Goal: Task Accomplishment & Management: Manage account settings

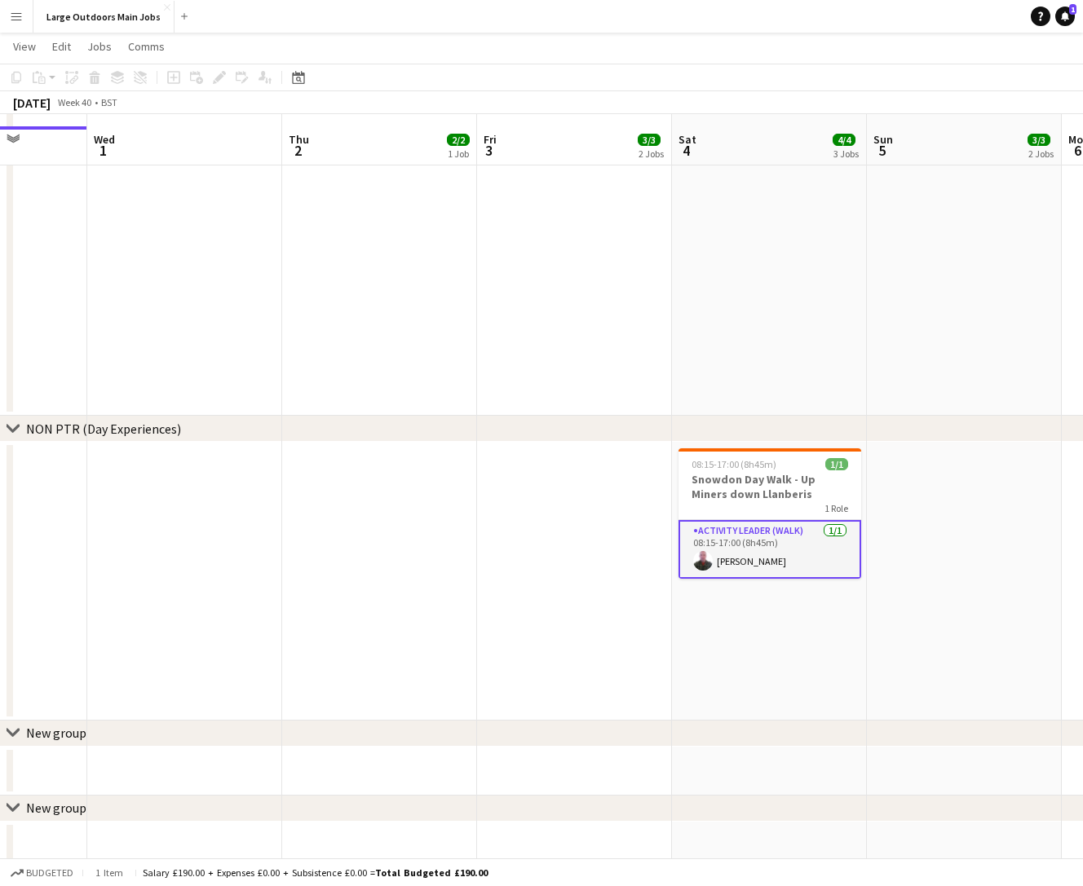
scroll to position [965, 0]
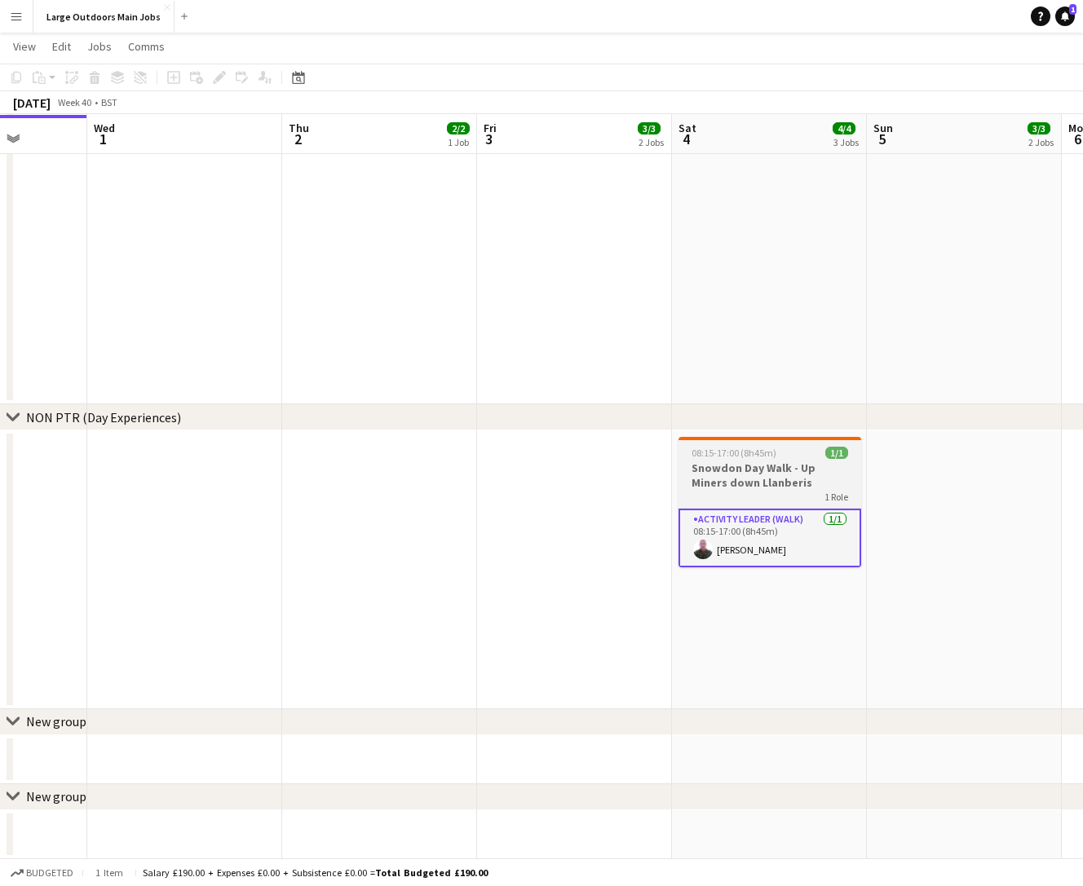
click at [706, 477] on h3 "Snowdon Day Walk - Up Miners down Llanberis" at bounding box center [769, 475] width 183 height 29
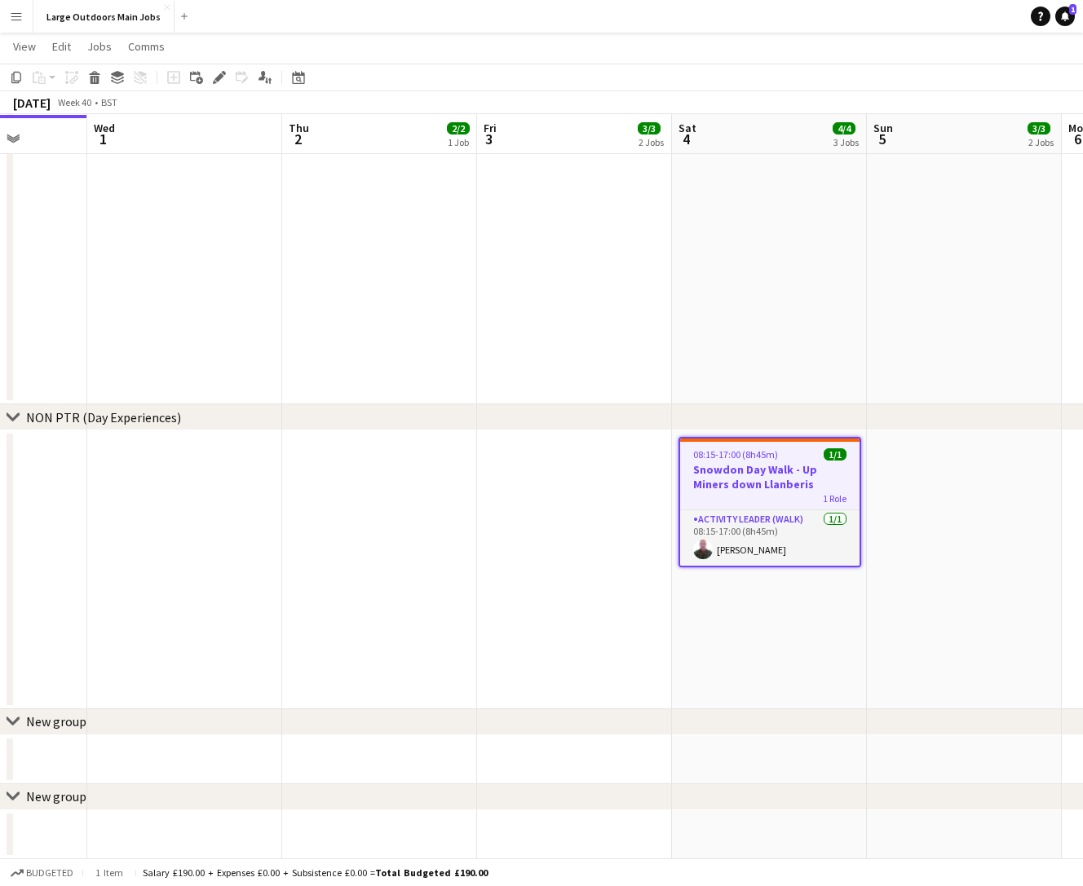
click at [570, 514] on app-date-cell at bounding box center [574, 569] width 195 height 279
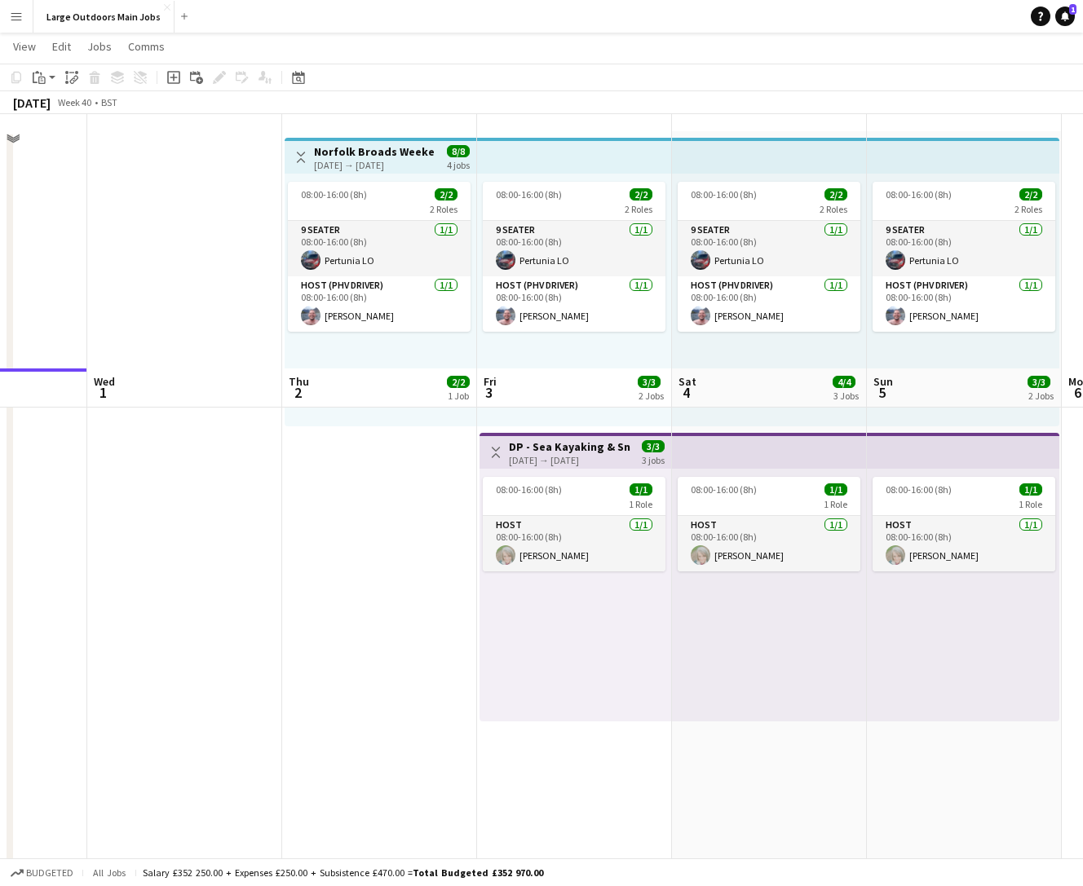
scroll to position [0, 0]
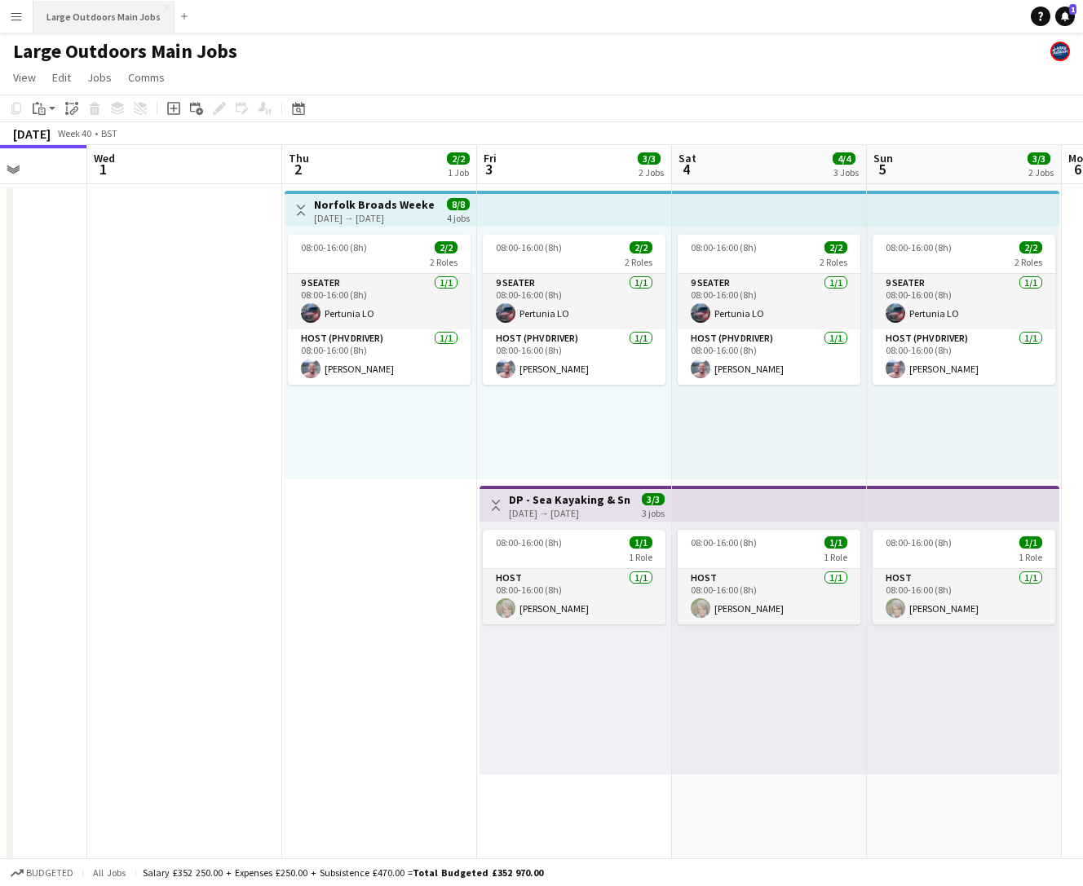
click at [64, 11] on button "Large Outdoors Main Jobs Close" at bounding box center [103, 17] width 141 height 32
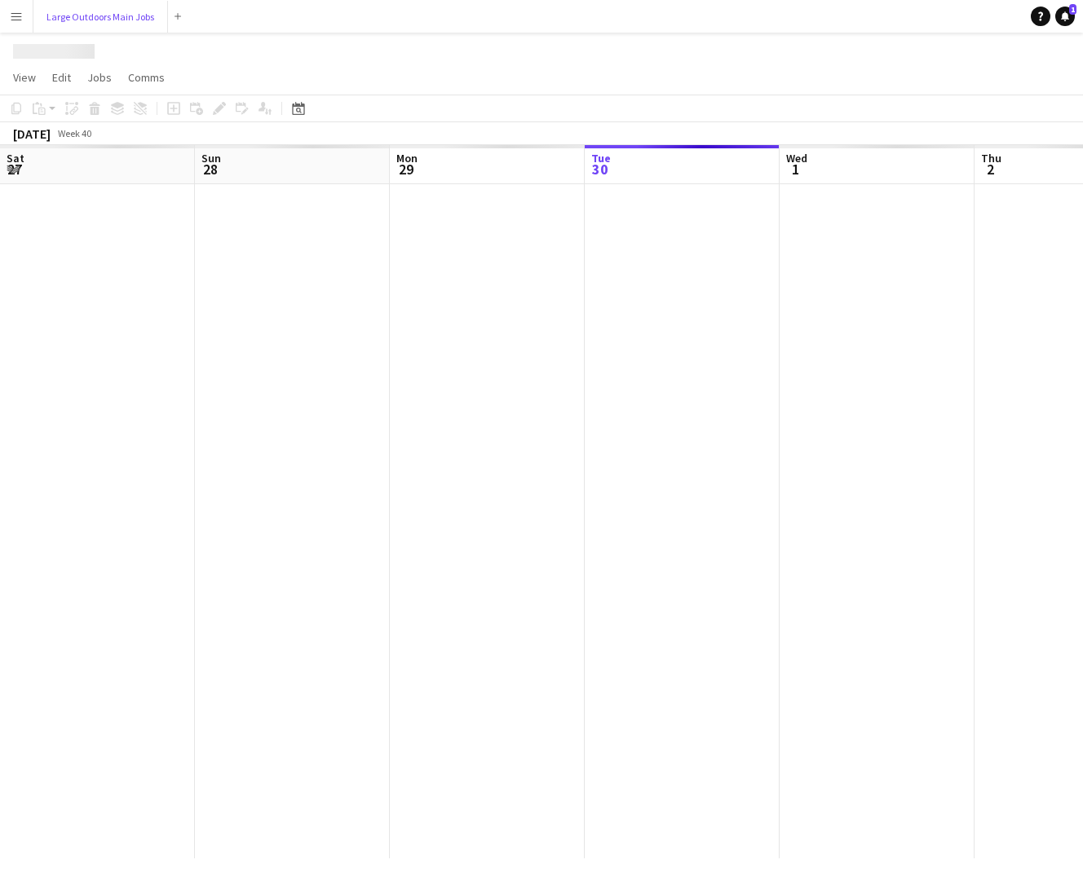
scroll to position [0, 390]
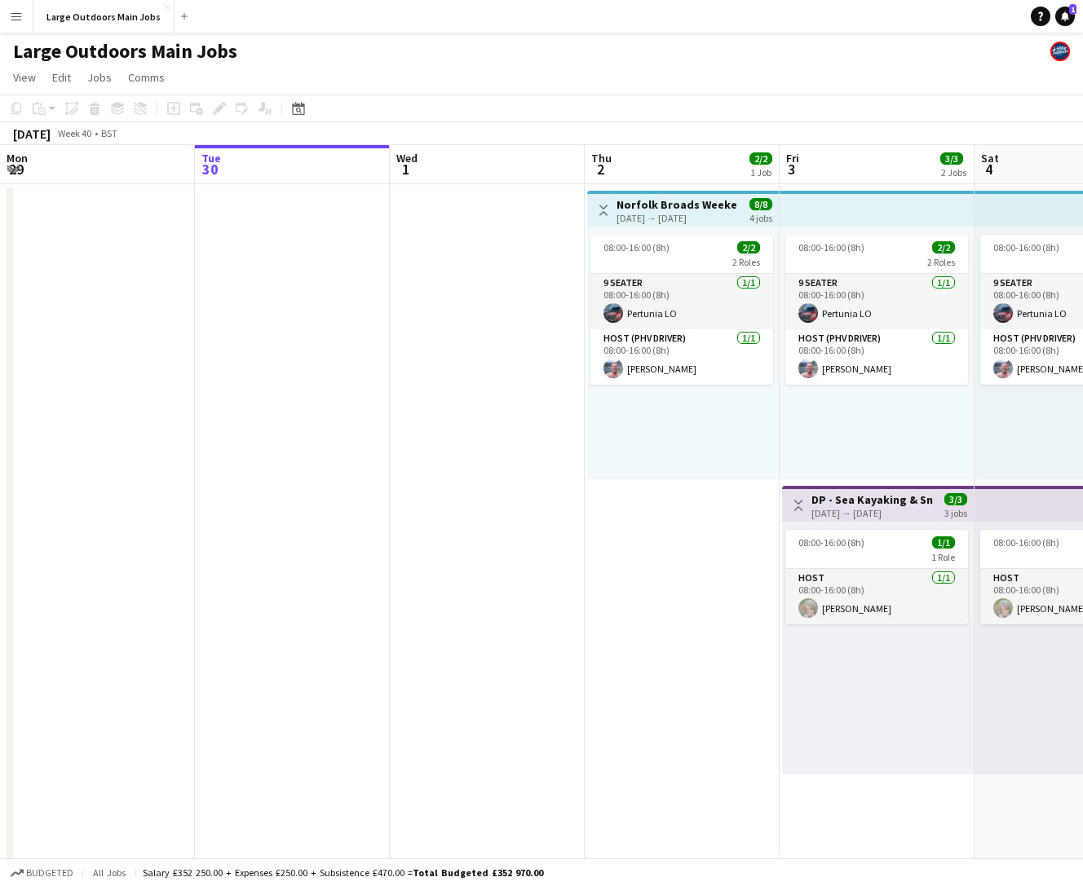
click at [12, 15] on app-icon "Menu" at bounding box center [16, 16] width 13 height 13
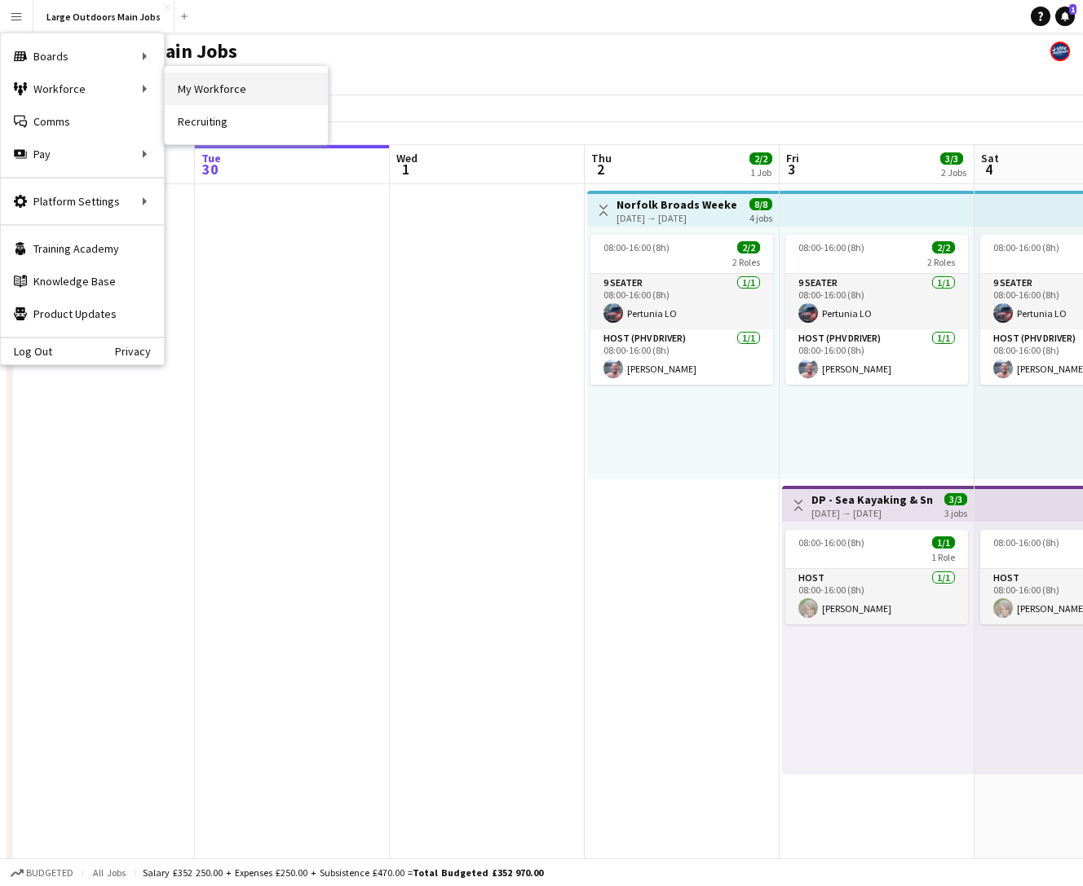
click at [191, 90] on link "My Workforce" at bounding box center [246, 89] width 163 height 33
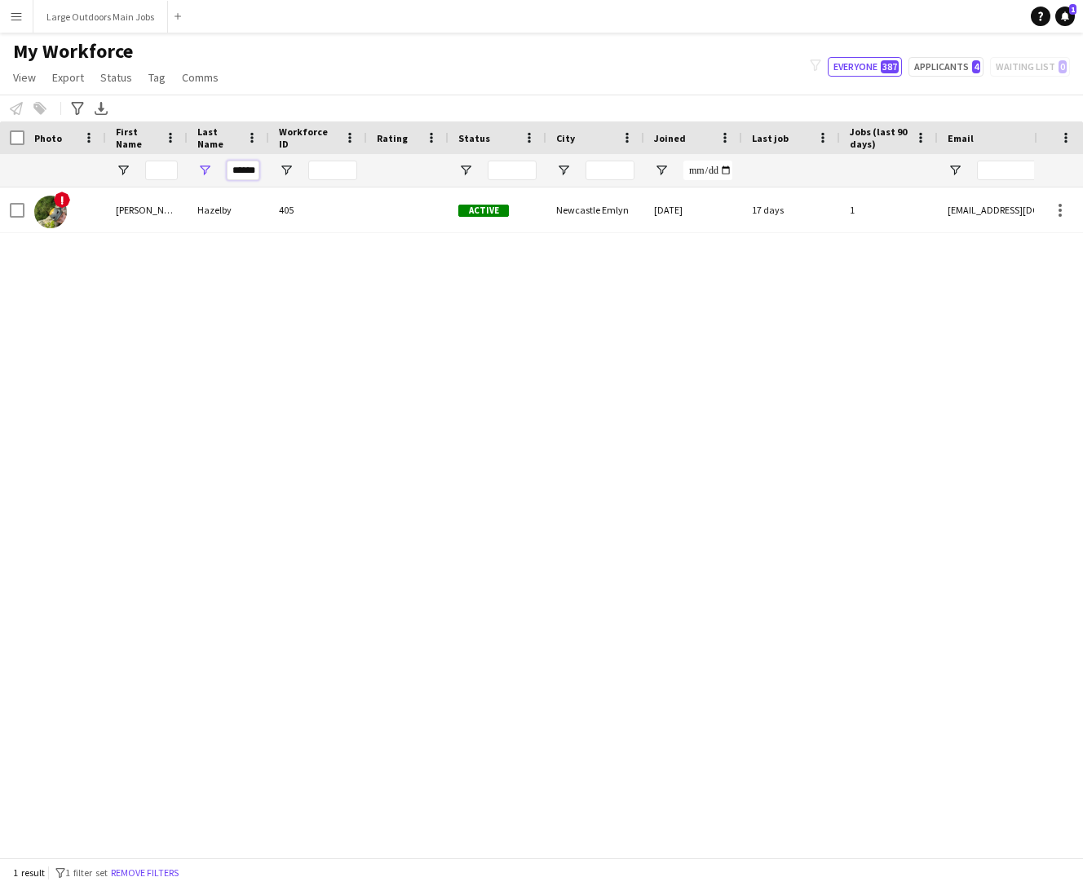
click at [240, 169] on input "******" at bounding box center [243, 171] width 33 height 20
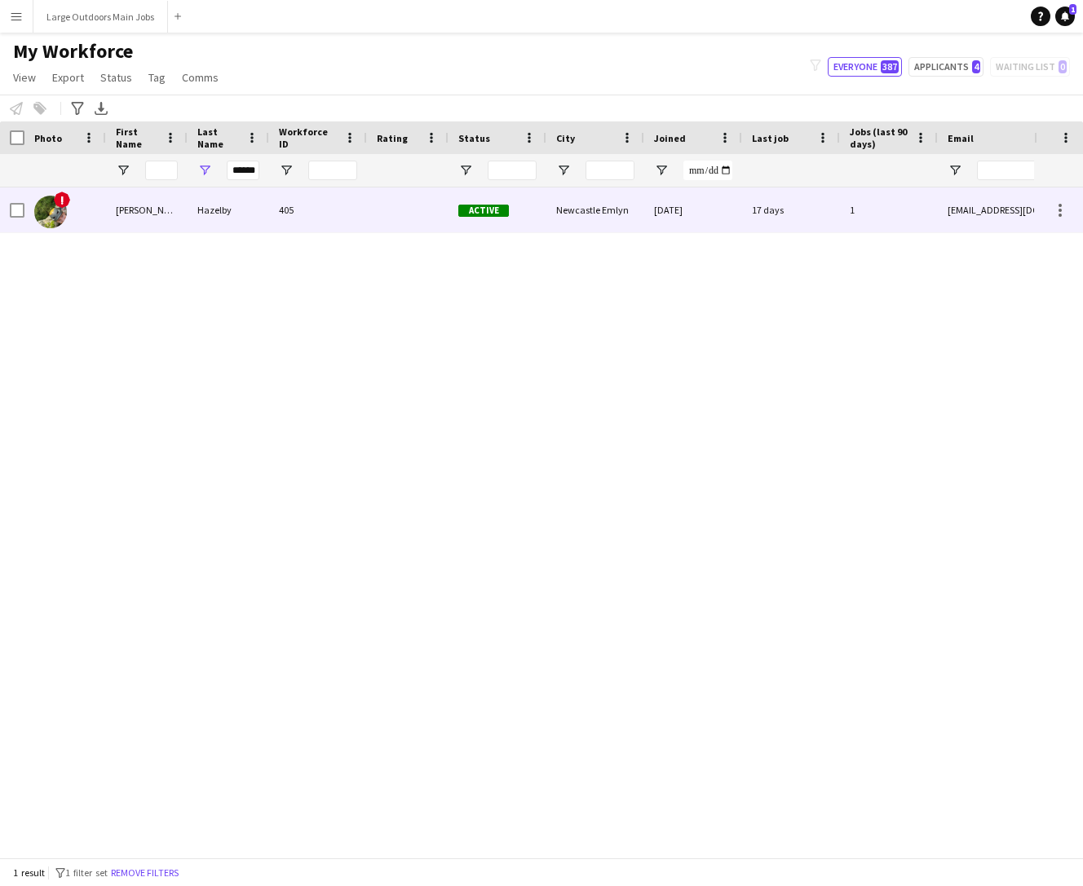
click at [350, 210] on div "405" at bounding box center [318, 209] width 98 height 45
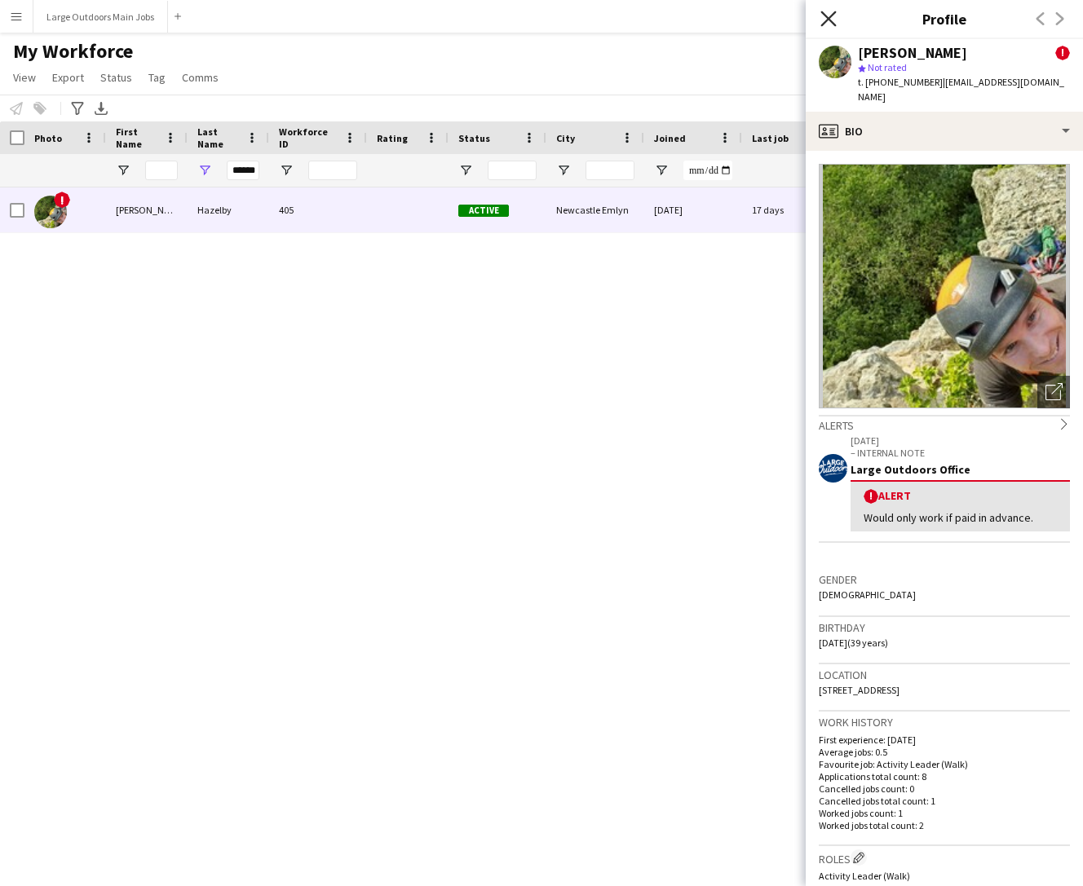
click at [825, 16] on icon at bounding box center [827, 18] width 15 height 15
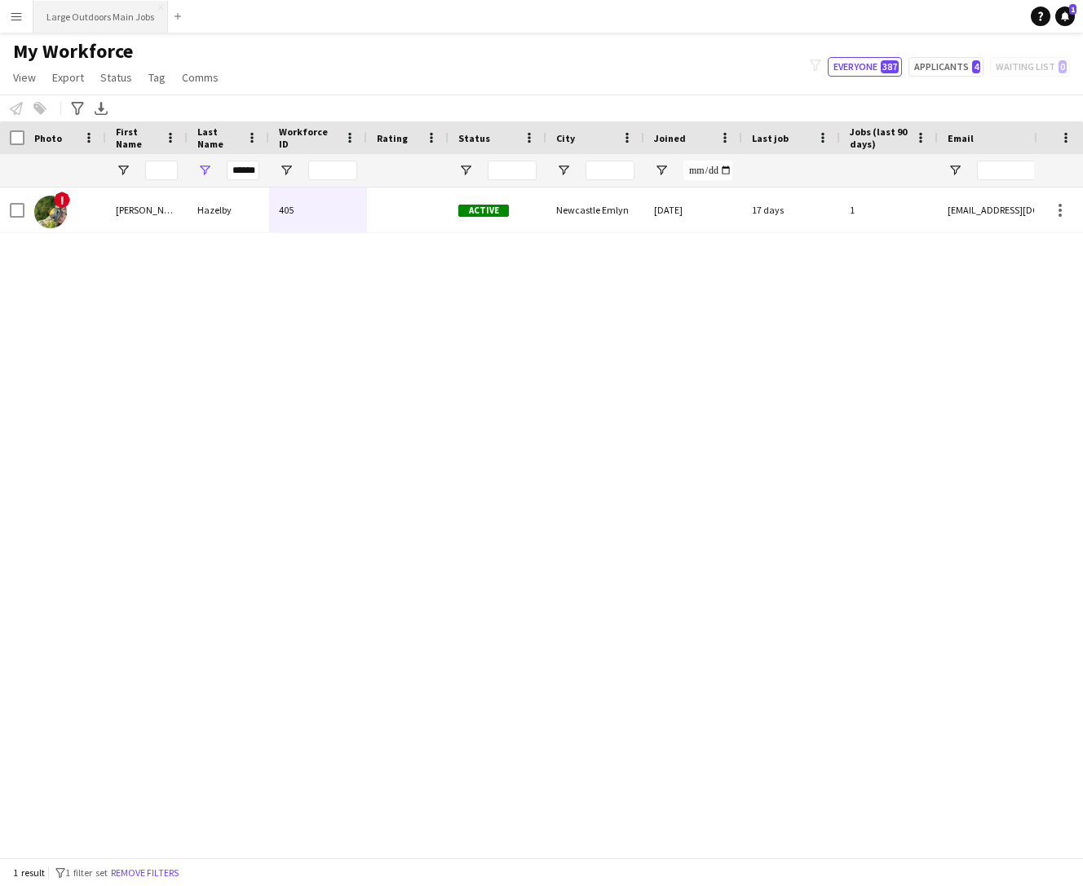
click at [105, 18] on button "Large Outdoors Main Jobs Close" at bounding box center [100, 17] width 135 height 32
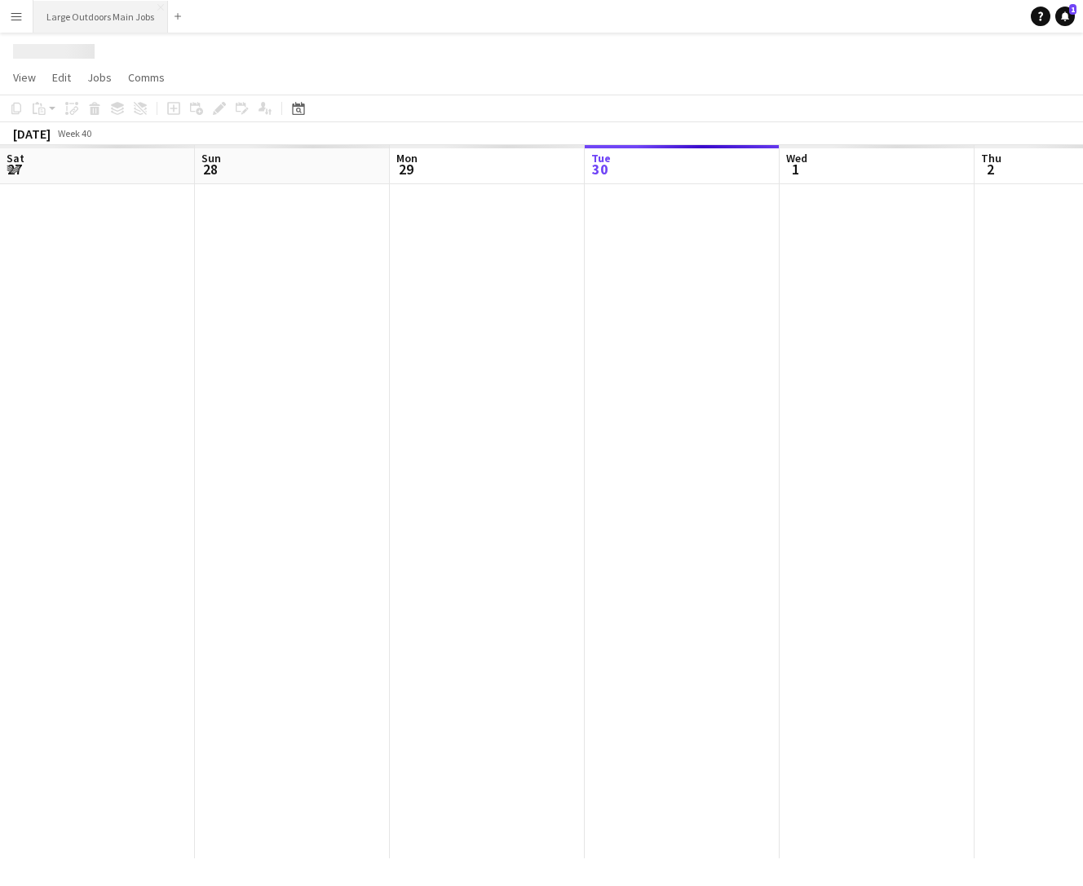
scroll to position [0, 390]
